Goal: Obtain resource: Download file/media

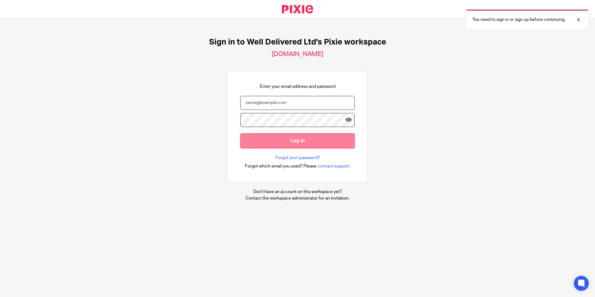
type input "[PERSON_NAME][EMAIL_ADDRESS][DOMAIN_NAME]"
click at [251, 139] on input "Log in" at bounding box center [297, 140] width 115 height 15
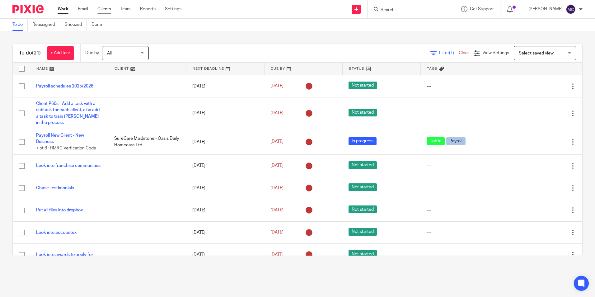
click at [107, 8] on link "Clients" at bounding box center [104, 9] width 14 height 6
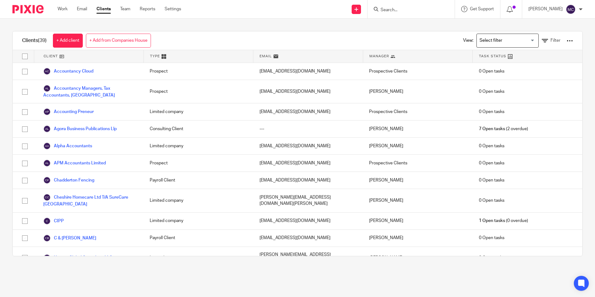
click at [481, 43] on input "Search for option" at bounding box center [506, 40] width 58 height 11
click at [482, 66] on li "Surecare" at bounding box center [508, 69] width 62 height 8
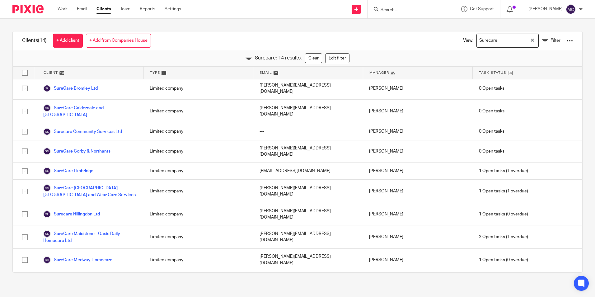
scroll to position [72, 0]
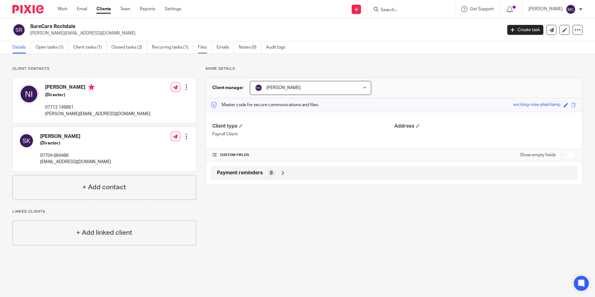
click at [199, 48] on link "Files" at bounding box center [205, 47] width 14 height 12
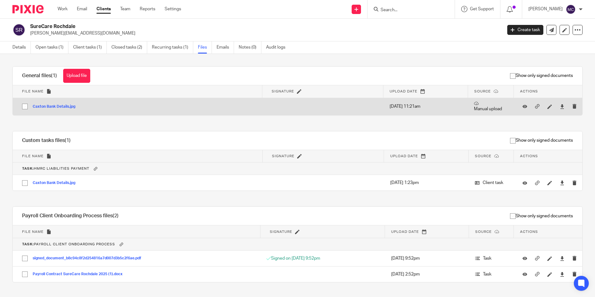
click at [56, 108] on button "Caxton Bank Details.jpg" at bounding box center [56, 107] width 47 height 4
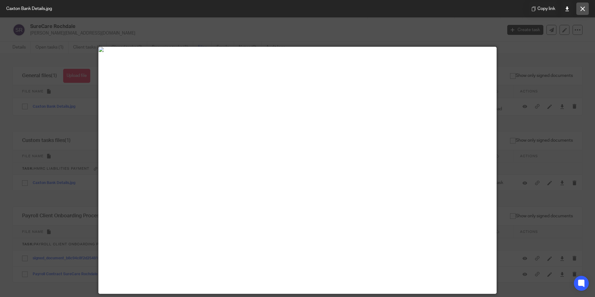
click at [584, 7] on icon at bounding box center [582, 9] width 5 height 5
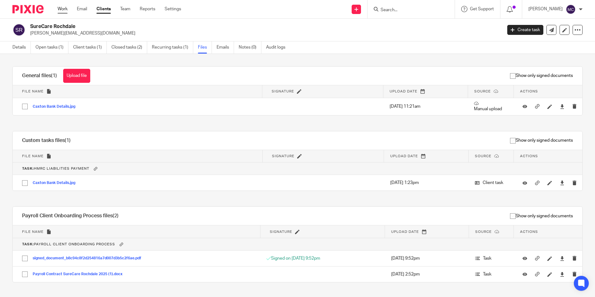
click at [63, 8] on link "Work" at bounding box center [63, 9] width 10 height 6
